Goal: Task Accomplishment & Management: Manage account settings

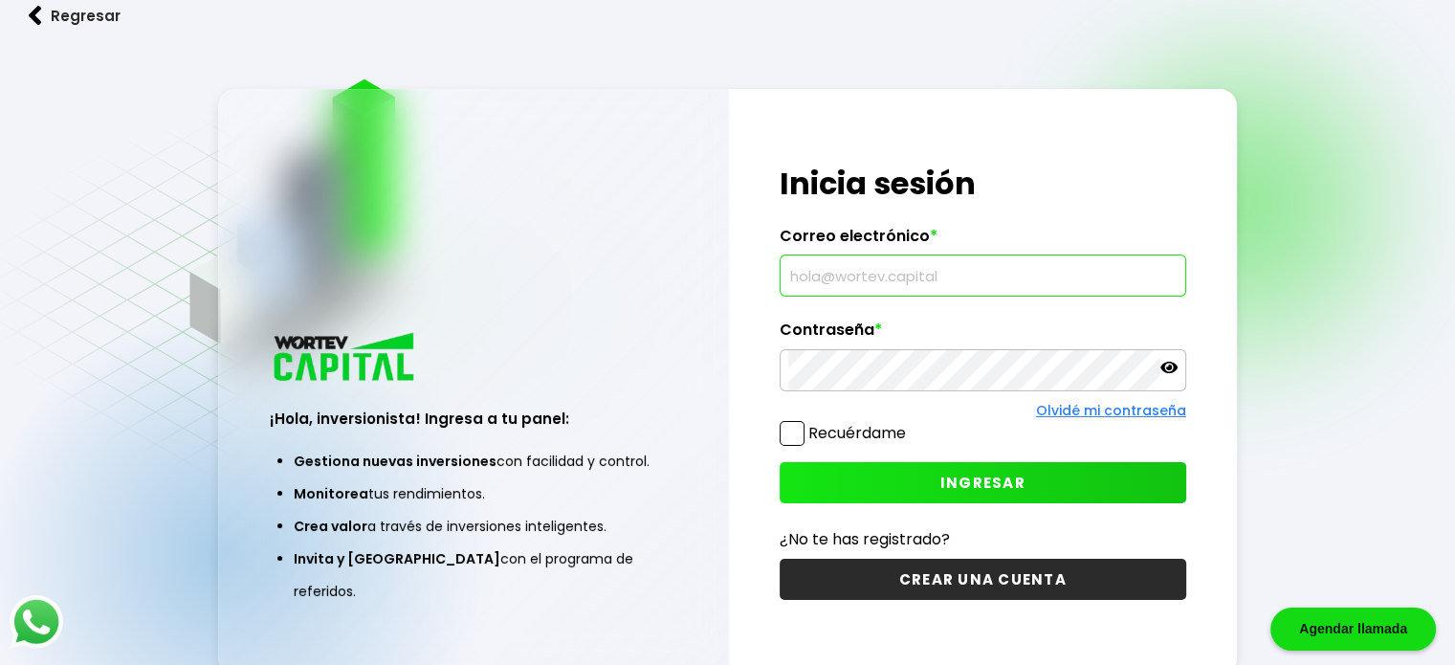
click at [819, 286] on input "text" at bounding box center [982, 275] width 389 height 40
type input "[EMAIL_ADDRESS][DOMAIN_NAME]"
click at [784, 431] on span at bounding box center [792, 433] width 25 height 25
click at [910, 424] on input "Recuérdame" at bounding box center [910, 424] width 0 height 0
click at [919, 482] on button "INGRESAR" at bounding box center [983, 482] width 407 height 41
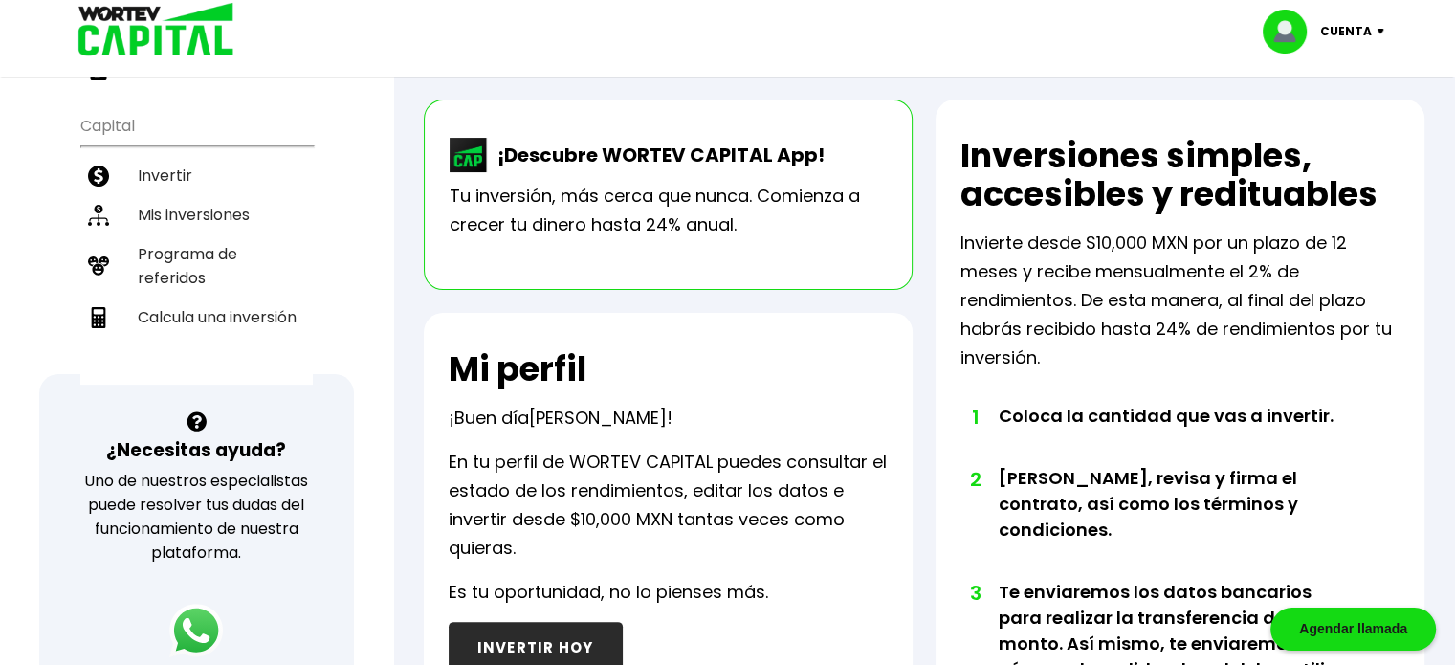
scroll to position [287, 0]
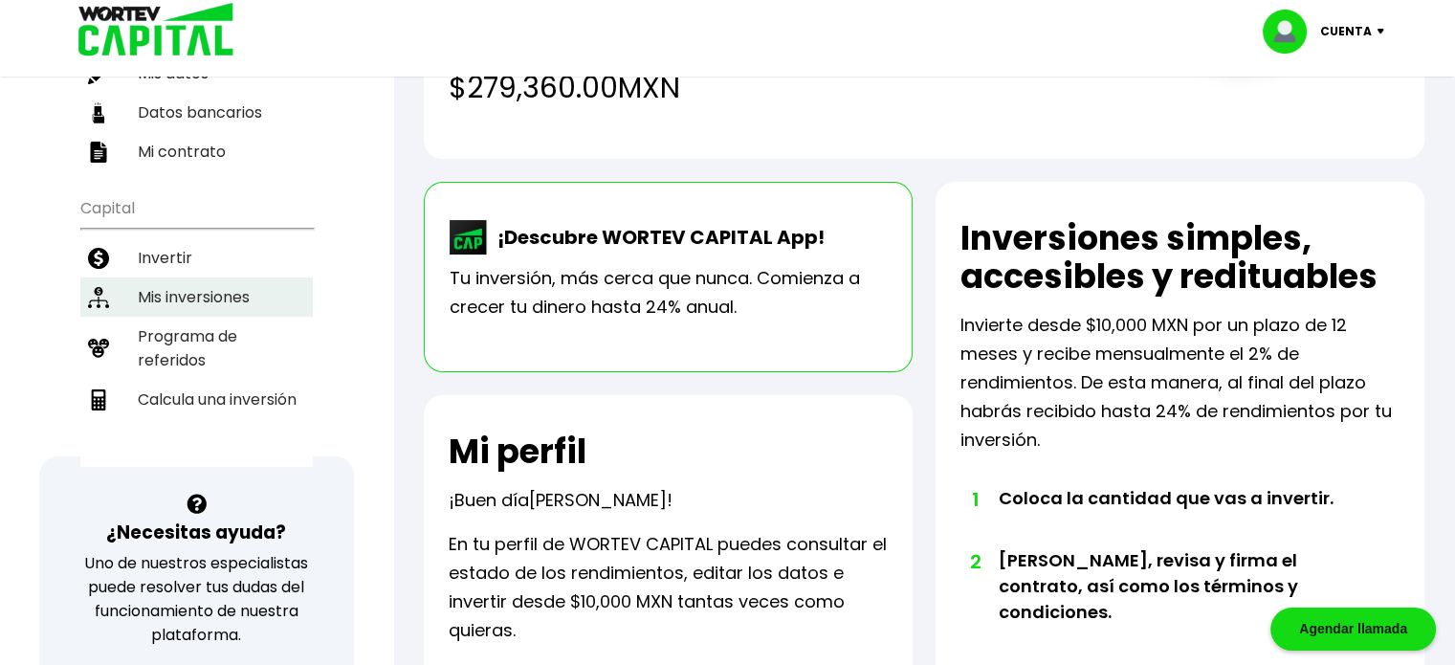
click at [209, 277] on li "Mis inversiones" at bounding box center [196, 296] width 232 height 39
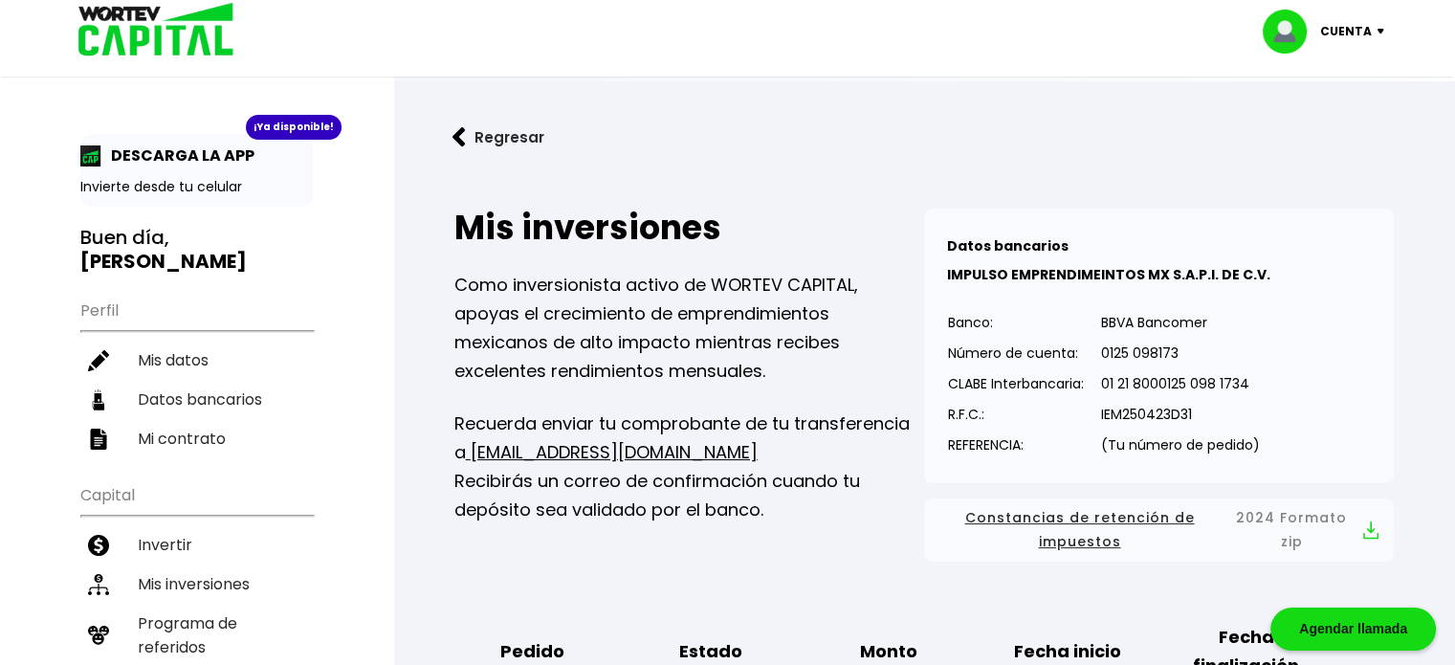
click at [456, 133] on img at bounding box center [458, 137] width 13 height 20
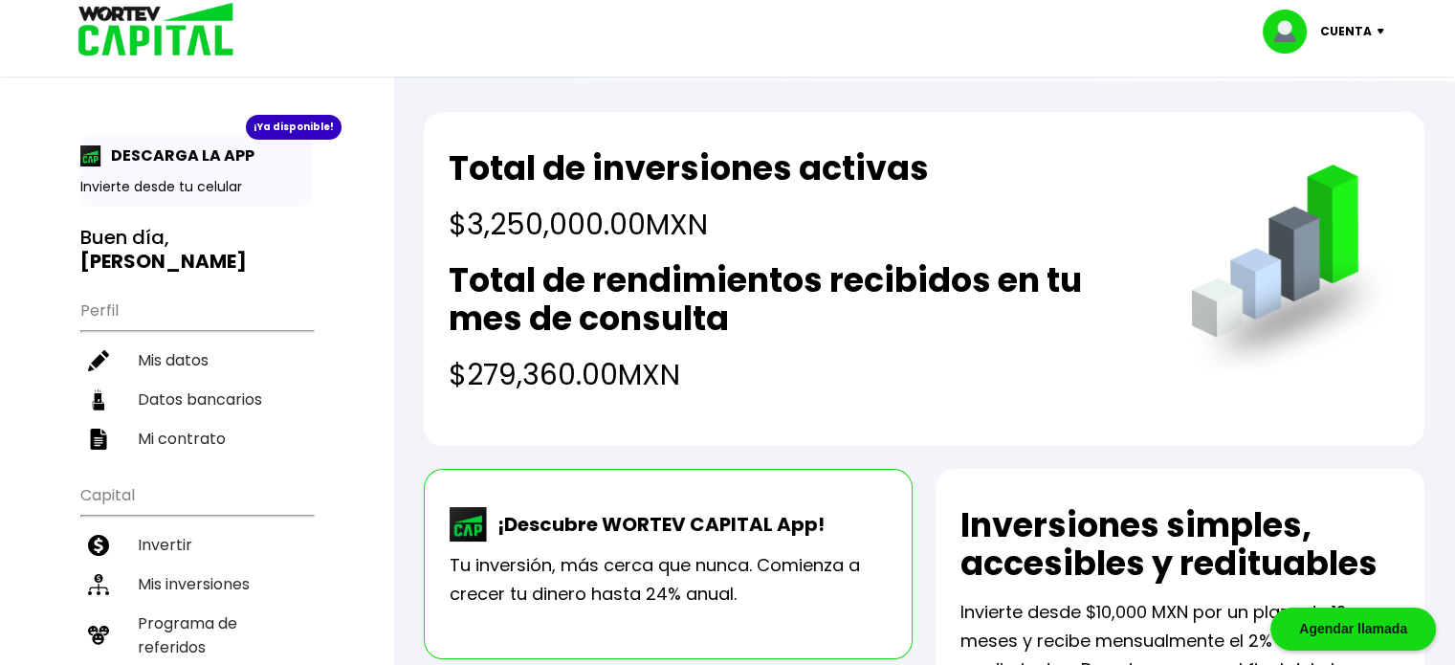
click at [1374, 30] on img at bounding box center [1385, 32] width 26 height 6
click at [1309, 124] on li "Cerrar sesión" at bounding box center [1325, 127] width 153 height 39
